Goal: Find specific page/section: Find specific page/section

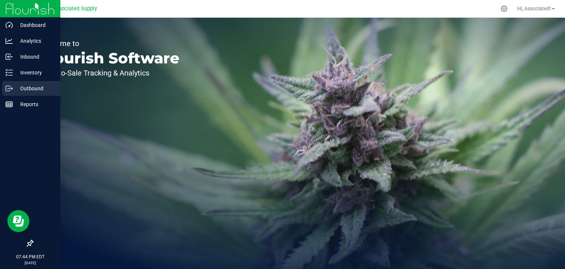
click at [12, 89] on icon at bounding box center [9, 88] width 7 height 7
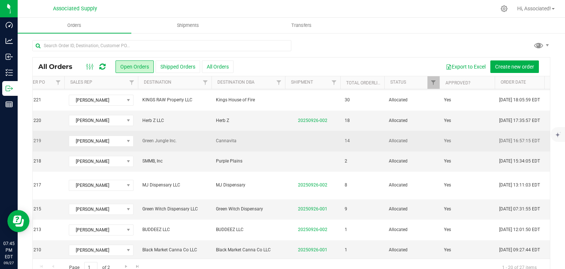
drag, startPoint x: 234, startPoint y: 132, endPoint x: 213, endPoint y: 137, distance: 21.4
click at [213, 137] on td "Cannavita" at bounding box center [249, 141] width 74 height 20
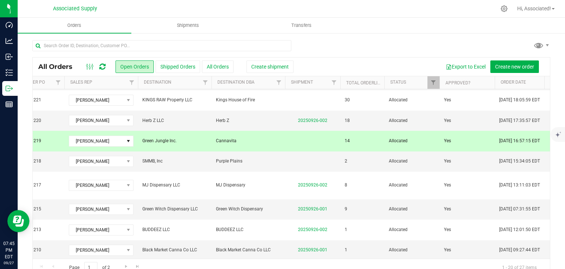
copy span "Cannavita"
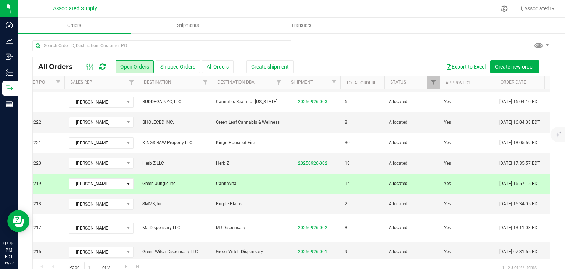
scroll to position [85, 127]
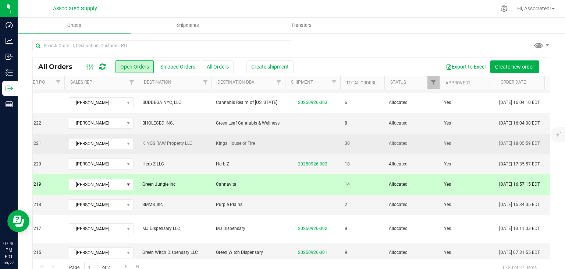
drag, startPoint x: 259, startPoint y: 136, endPoint x: 219, endPoint y: 142, distance: 40.6
click at [219, 142] on td "Kings House of Fire" at bounding box center [249, 144] width 74 height 20
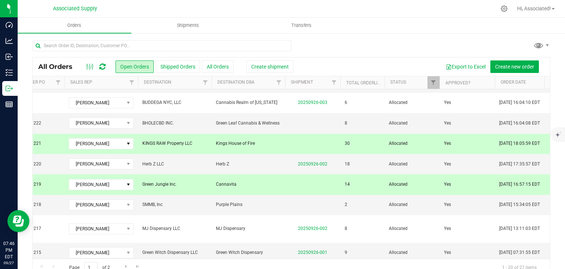
copy span "Kings House of Fire"
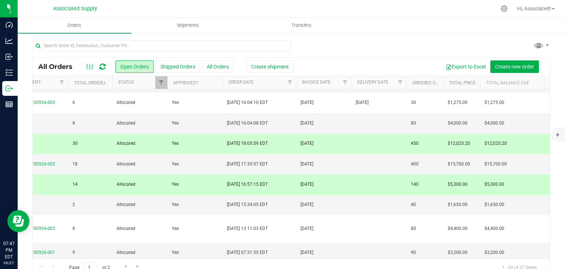
scroll to position [85, 293]
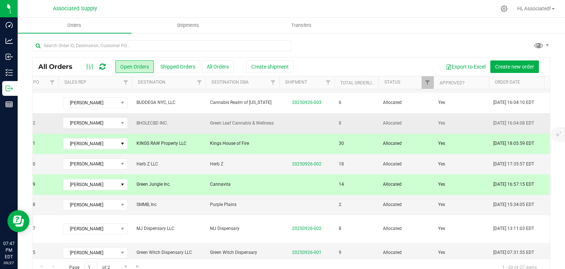
drag, startPoint x: 277, startPoint y: 116, endPoint x: 206, endPoint y: 119, distance: 71.5
click at [206, 119] on td "Green Leaf Cannabis & Wellness" at bounding box center [243, 123] width 74 height 20
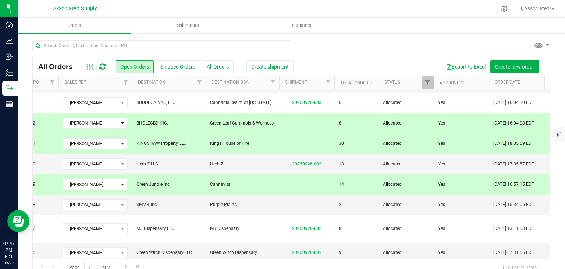
copy span "Green Leaf Cannabis & Wellness"
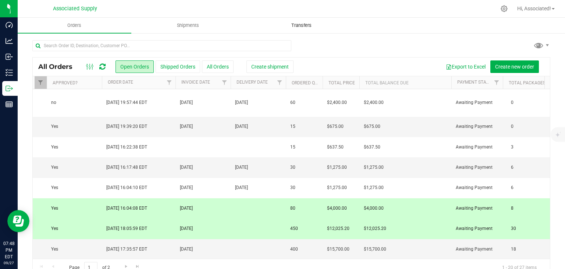
scroll to position [0, 542]
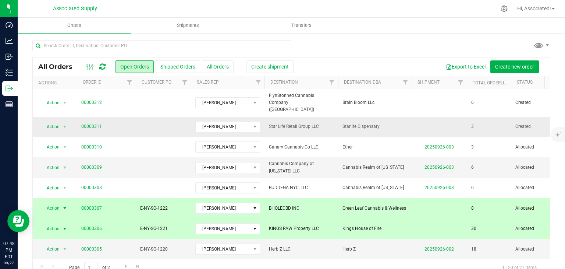
drag, startPoint x: 381, startPoint y: 121, endPoint x: 343, endPoint y: 122, distance: 37.6
click at [343, 123] on span "Starlife Dispensary" at bounding box center [375, 126] width 65 height 7
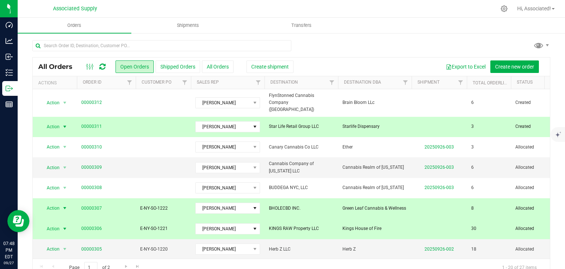
copy span "Starlife Dispensary"
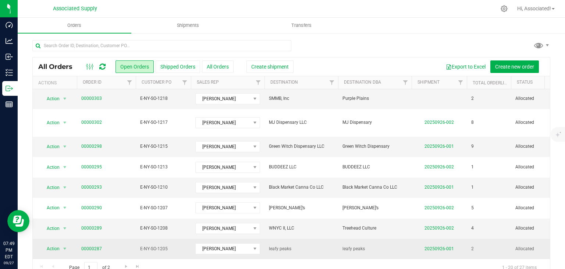
click at [399, 244] on td "leafy peaks" at bounding box center [375, 248] width 74 height 20
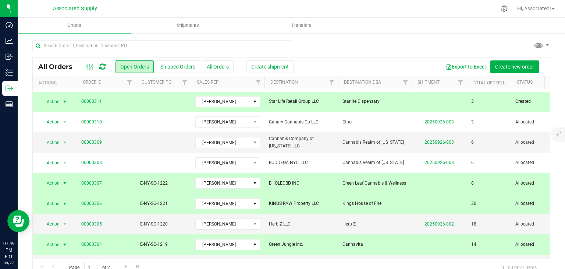
scroll to position [26, 0]
